Goal: Go to known website: Access a specific website the user already knows

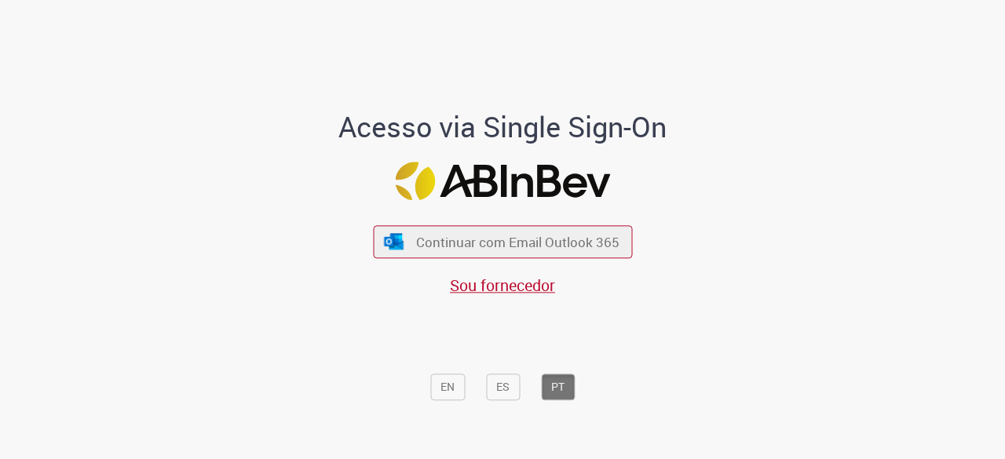
click at [783, 258] on div "Acesso via Single Sign-On Continuar com Email Outlook 365 Sou fornecedor EN ES …" at bounding box center [502, 236] width 918 height 455
click at [546, 241] on span "Continuar com Email Outlook 365" at bounding box center [517, 242] width 207 height 18
click at [476, 252] on button "Continuar com Email Outlook 365" at bounding box center [503, 241] width 265 height 33
click at [542, 242] on span "Continuar com Email Outlook 365" at bounding box center [517, 242] width 207 height 18
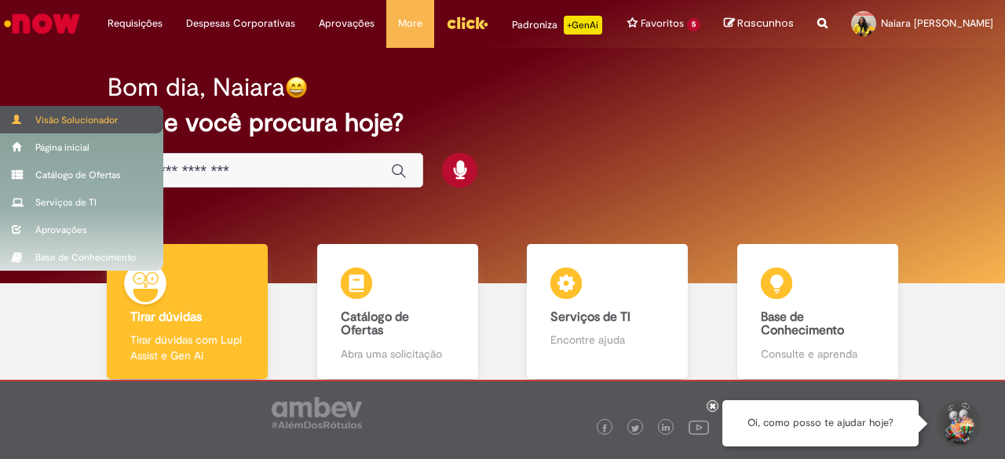
click at [60, 125] on div "Visão Solucionador" at bounding box center [81, 119] width 163 height 27
click at [56, 124] on div "Visão Solucionador" at bounding box center [81, 119] width 163 height 27
